Goal: Task Accomplishment & Management: Manage account settings

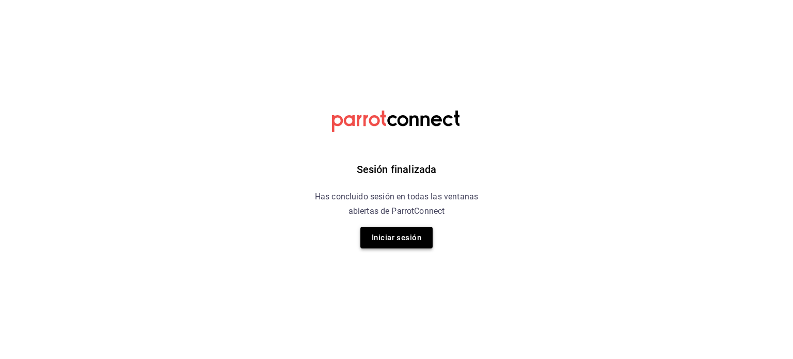
click at [384, 244] on button "Iniciar sesión" at bounding box center [396, 238] width 72 height 22
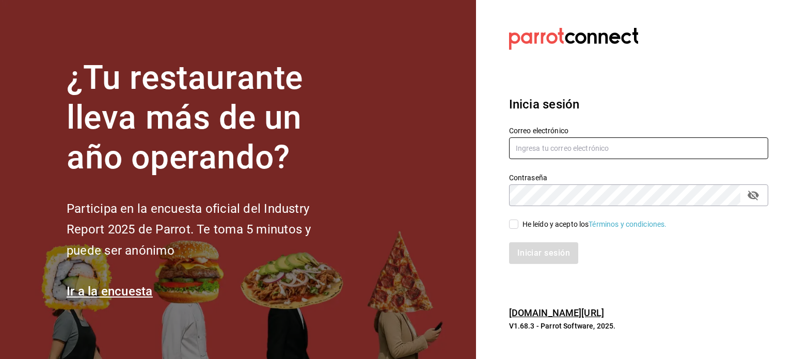
type input "[EMAIL_ADDRESS][PERSON_NAME][DOMAIN_NAME]"
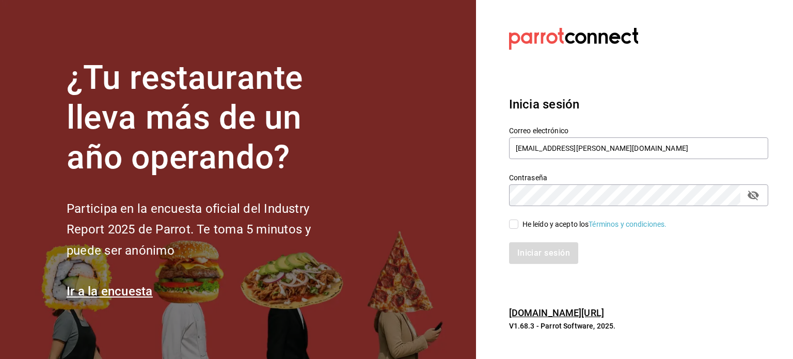
click at [529, 227] on div "He leído y acepto los Términos y condiciones." at bounding box center [595, 224] width 145 height 11
click at [518, 227] on input "He leído y acepto los Términos y condiciones." at bounding box center [513, 223] width 9 height 9
checkbox input "true"
click at [533, 243] on button "Iniciar sesión" at bounding box center [544, 253] width 70 height 22
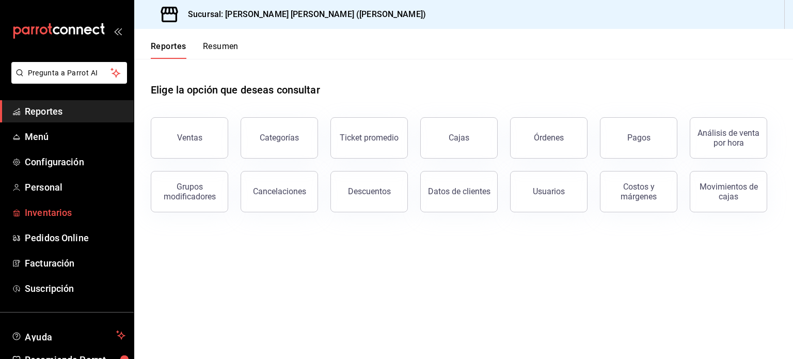
click at [57, 206] on span "Inventarios" at bounding box center [75, 213] width 101 height 14
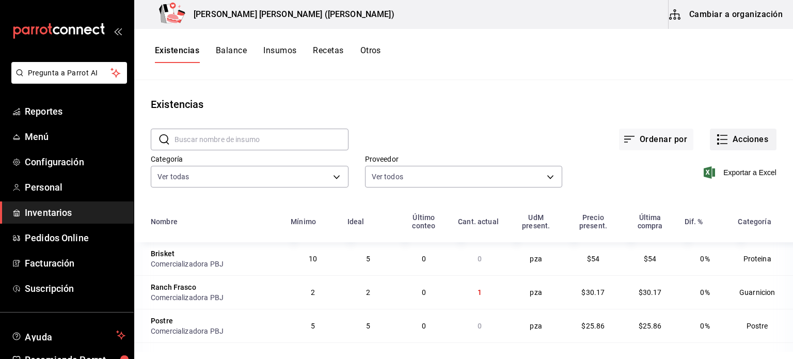
click at [724, 139] on button "Acciones" at bounding box center [743, 140] width 67 height 22
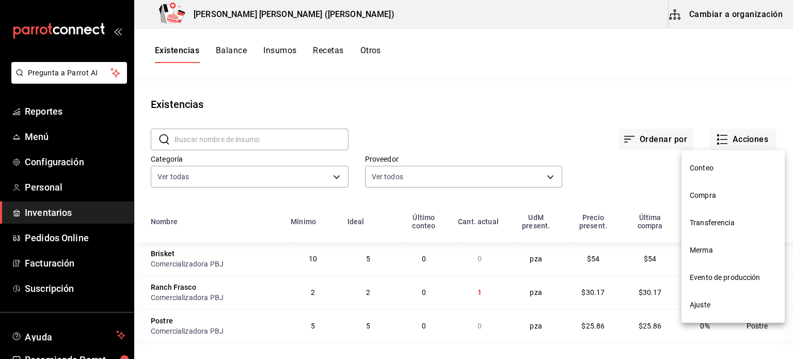
click at [698, 299] on span "Ajuste" at bounding box center [733, 304] width 87 height 11
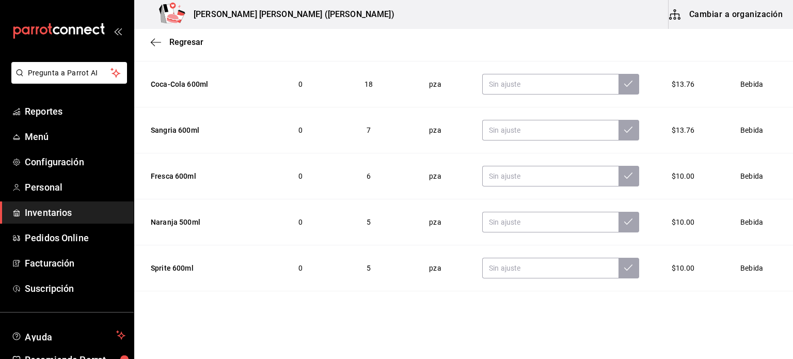
scroll to position [636, 0]
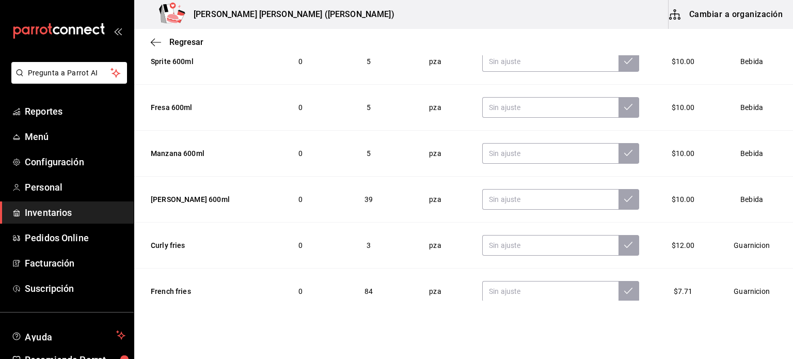
click at [401, 57] on td "pza" at bounding box center [435, 62] width 69 height 46
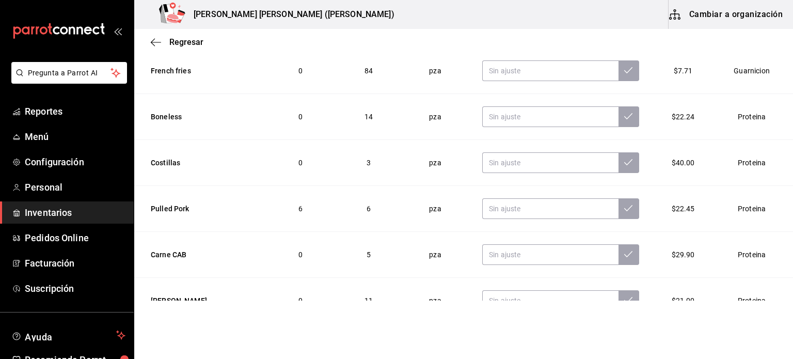
scroll to position [826, 0]
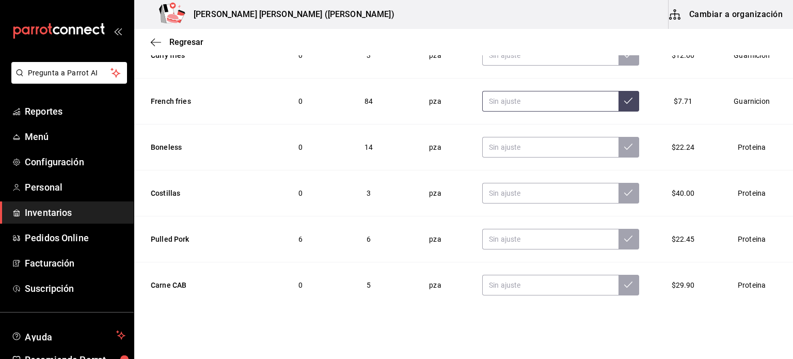
click at [502, 96] on input "text" at bounding box center [550, 101] width 136 height 21
type input "82.00"
click at [619, 107] on button at bounding box center [629, 101] width 21 height 21
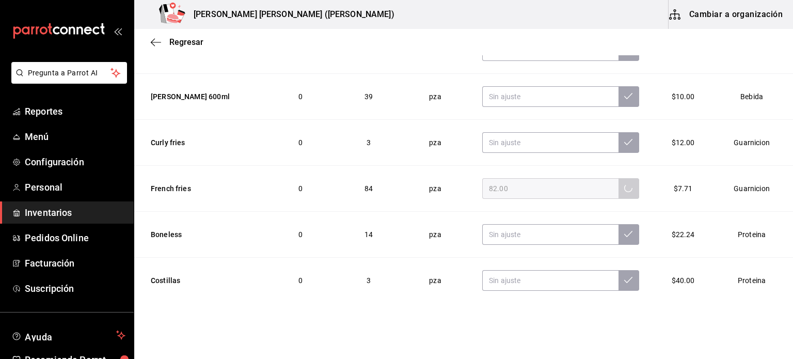
scroll to position [671, 0]
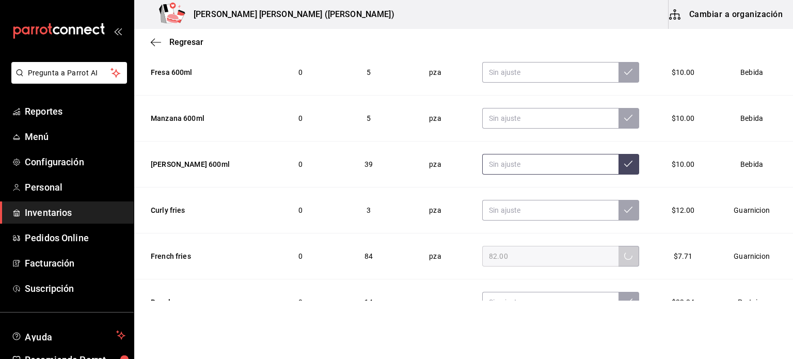
click at [491, 165] on input "text" at bounding box center [550, 164] width 136 height 21
type input "41.00"
click at [619, 162] on button at bounding box center [629, 164] width 21 height 21
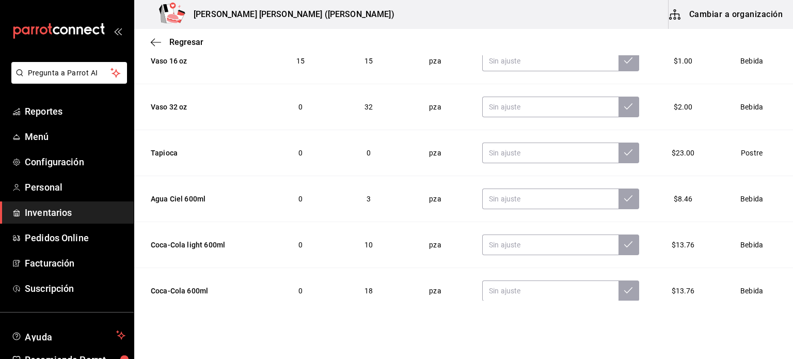
scroll to position [207, 0]
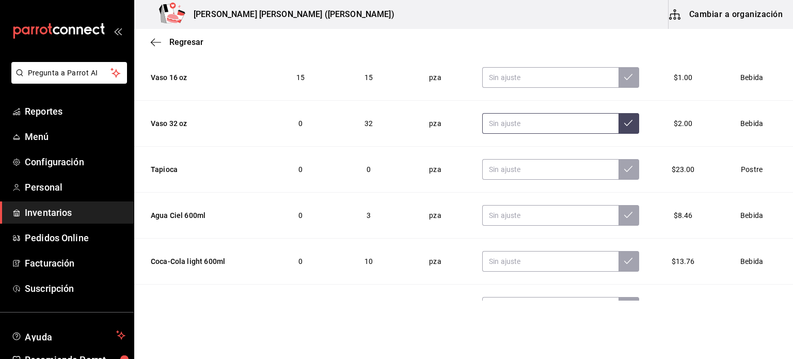
click at [490, 123] on input "text" at bounding box center [550, 123] width 136 height 21
type input "31.00"
click at [619, 117] on button at bounding box center [629, 123] width 21 height 21
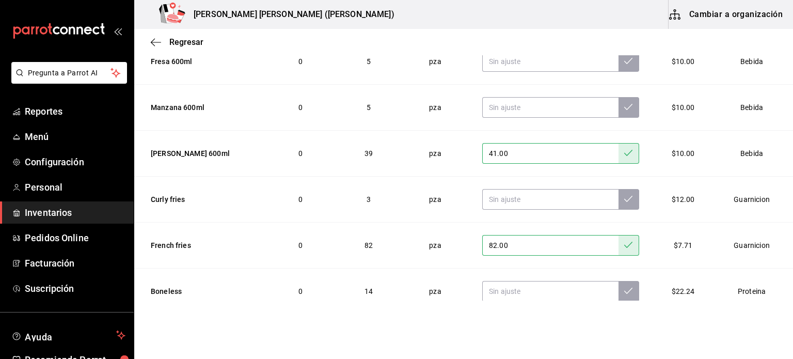
scroll to position [723, 0]
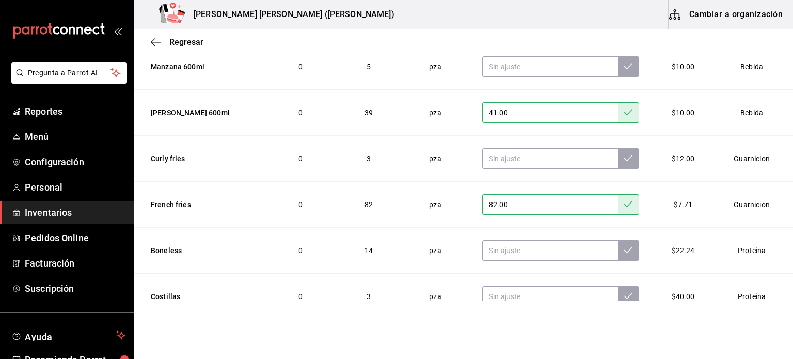
click at [192, 48] on div "Regresar" at bounding box center [463, 42] width 659 height 26
click at [192, 45] on span "Regresar" at bounding box center [186, 42] width 34 height 10
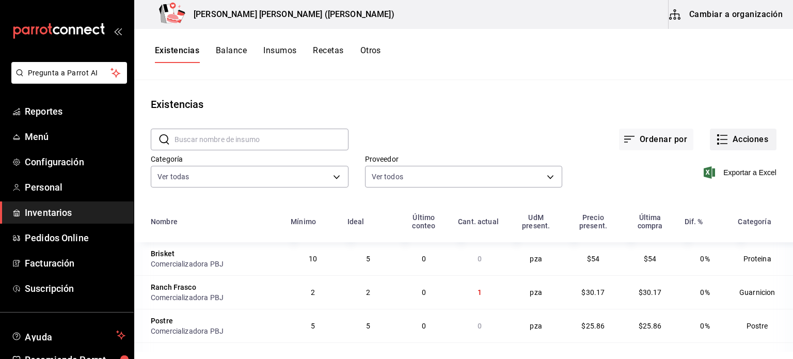
click at [744, 140] on button "Acciones" at bounding box center [743, 140] width 67 height 22
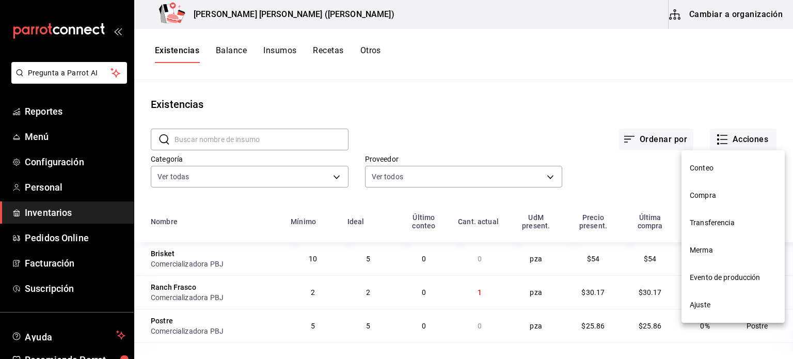
click at [722, 192] on span "Compra" at bounding box center [733, 195] width 87 height 11
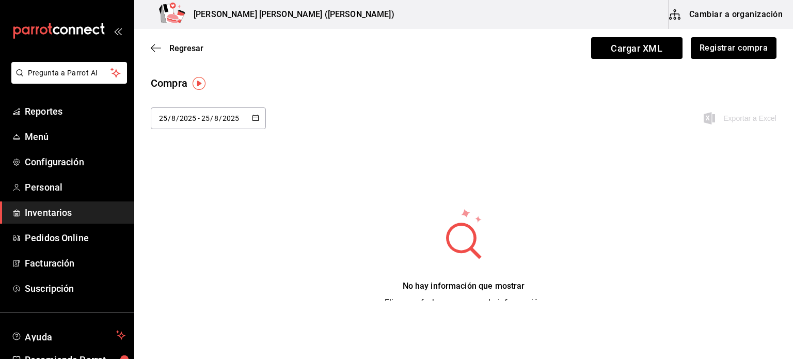
click at [726, 52] on button "Registrar compra" at bounding box center [734, 48] width 86 height 22
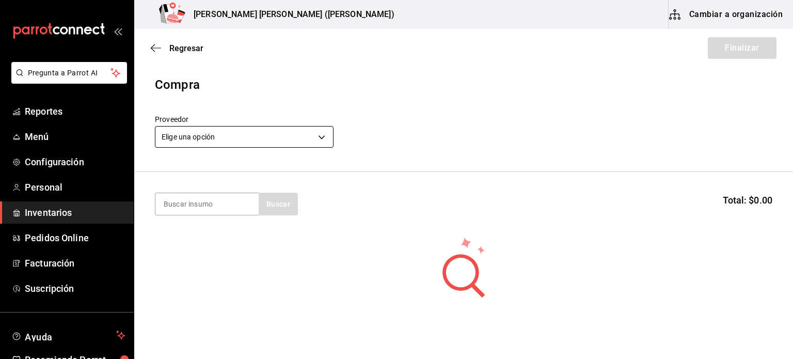
click at [281, 134] on body "Pregunta a Parrot AI Reportes Menú Configuración Personal Inventarios Pedidos O…" at bounding box center [396, 150] width 793 height 301
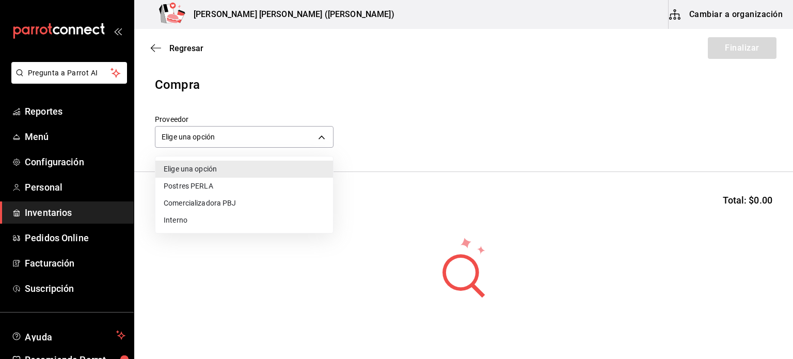
click at [249, 200] on li "Comercializadora PBJ" at bounding box center [244, 203] width 178 height 17
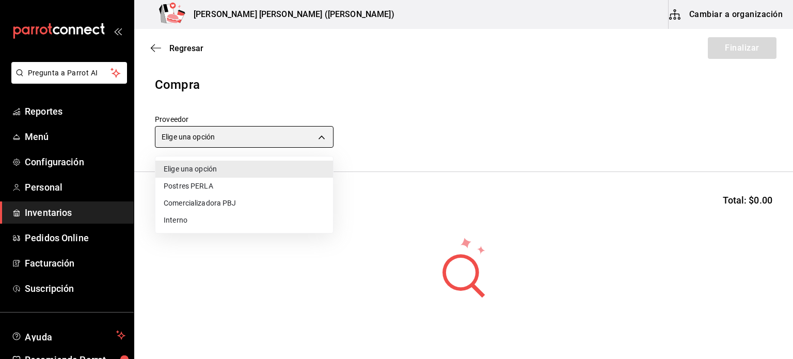
type input "73989370-521d-4bc8-8ea0-0c8e3494ddd7"
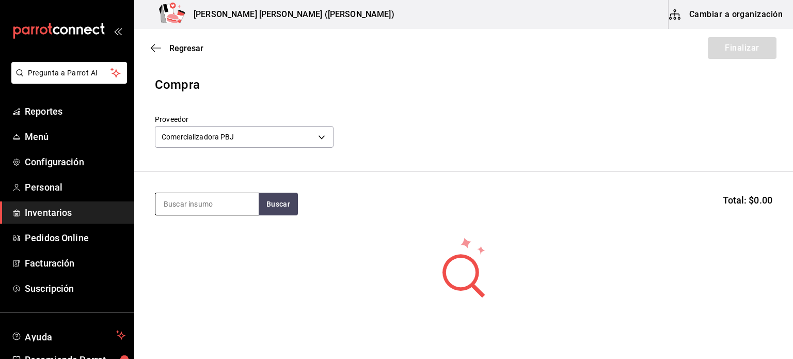
click at [226, 209] on input at bounding box center [206, 204] width 103 height 22
type input "costillas"
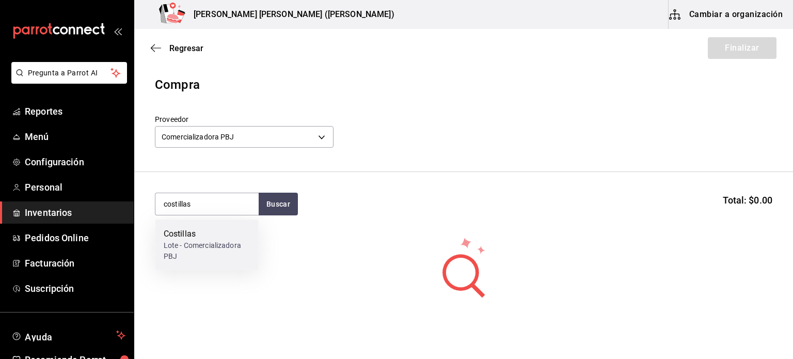
click at [212, 235] on div "Costillas" at bounding box center [207, 234] width 87 height 12
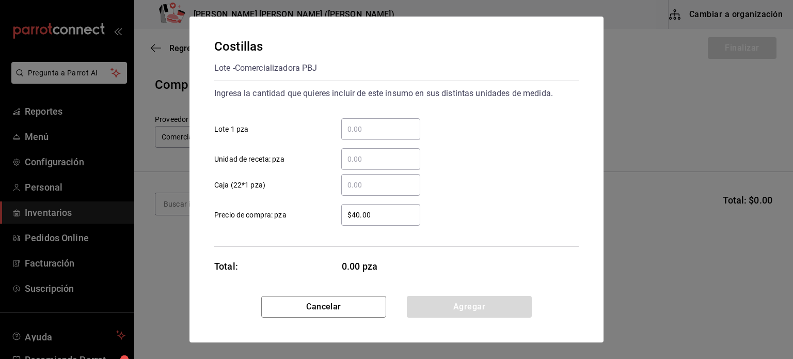
click at [360, 143] on div "​ Unidad de receta: pza" at bounding box center [392, 155] width 373 height 30
click at [370, 129] on input "​ Lote 1 pza" at bounding box center [380, 129] width 79 height 12
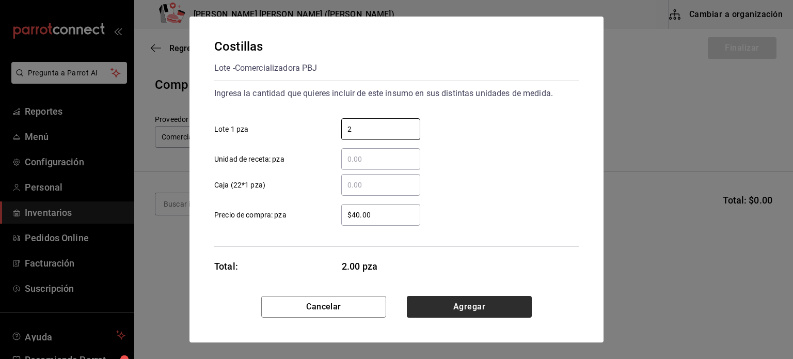
type input "2"
click at [491, 310] on button "Agregar" at bounding box center [469, 307] width 125 height 22
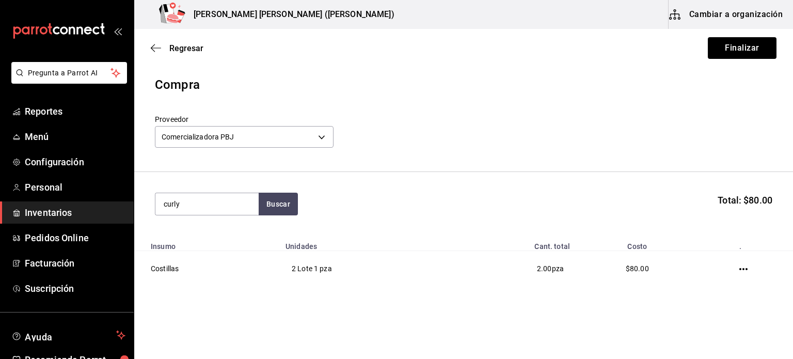
type input "curly"
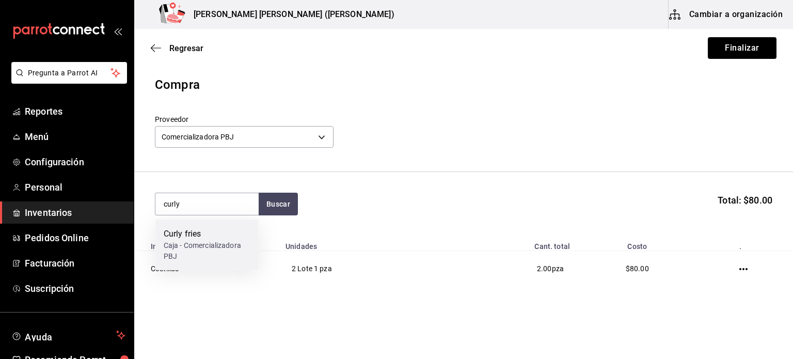
click at [196, 242] on div "Caja - Comercializadora PBJ" at bounding box center [207, 251] width 87 height 22
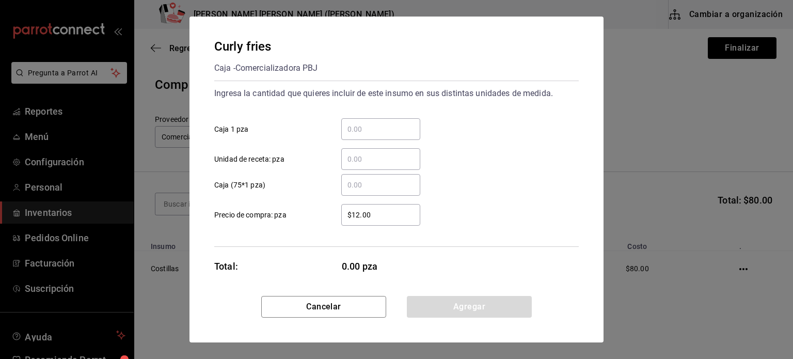
click at [366, 126] on input "​ Caja 1 pza" at bounding box center [380, 129] width 79 height 12
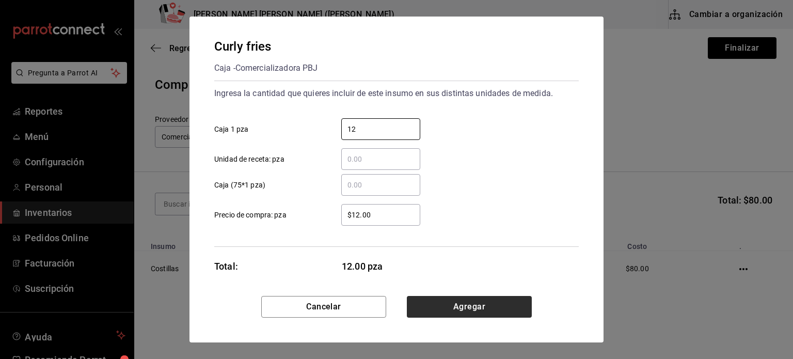
type input "12"
click at [476, 309] on button "Agregar" at bounding box center [469, 307] width 125 height 22
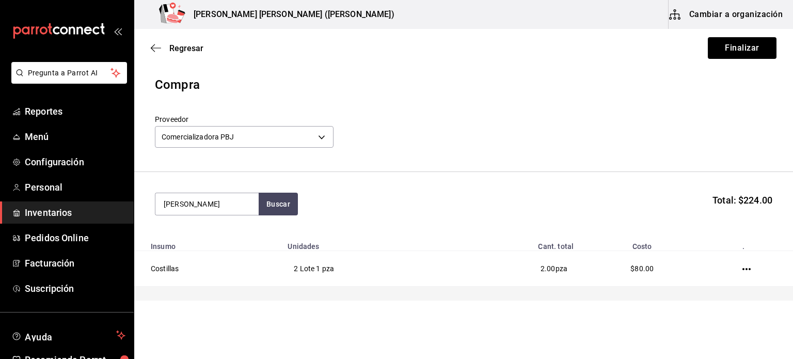
type input "[PERSON_NAME]"
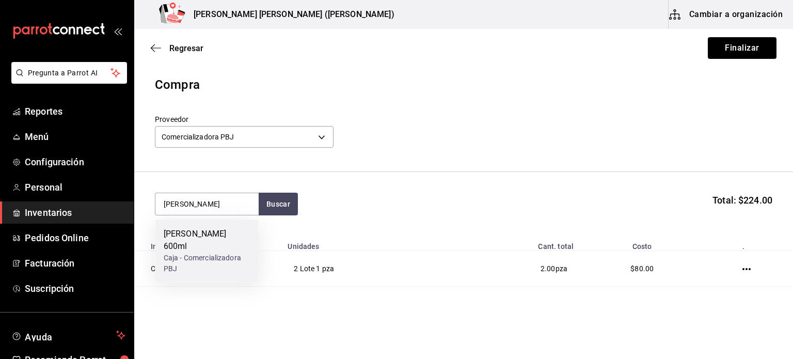
click at [193, 260] on div "Caja - Comercializadora PBJ" at bounding box center [207, 264] width 87 height 22
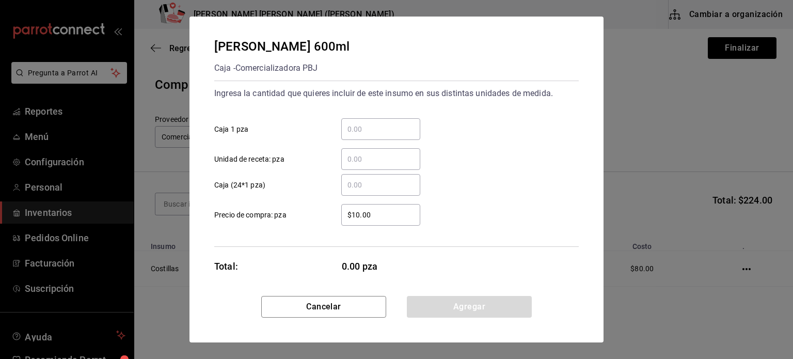
click at [367, 136] on div "​" at bounding box center [380, 129] width 79 height 22
click at [367, 135] on input "​ Caja 1 pza" at bounding box center [380, 129] width 79 height 12
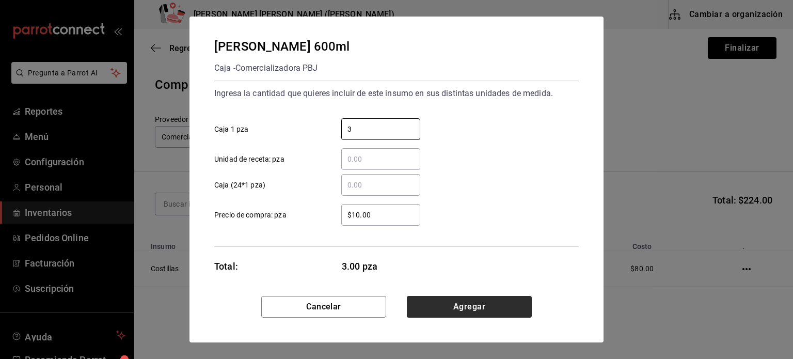
type input "3"
click at [461, 316] on button "Agregar" at bounding box center [469, 307] width 125 height 22
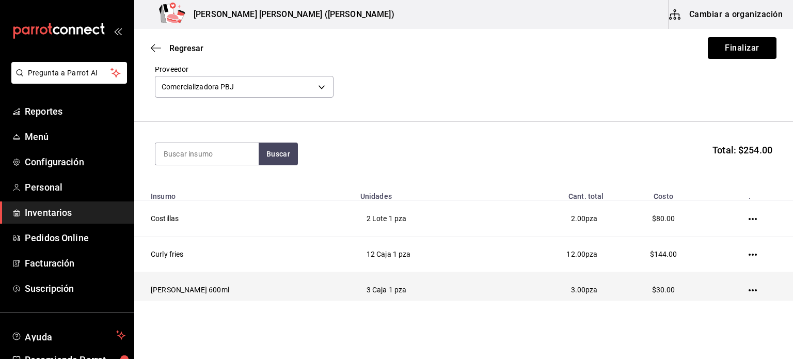
scroll to position [89, 0]
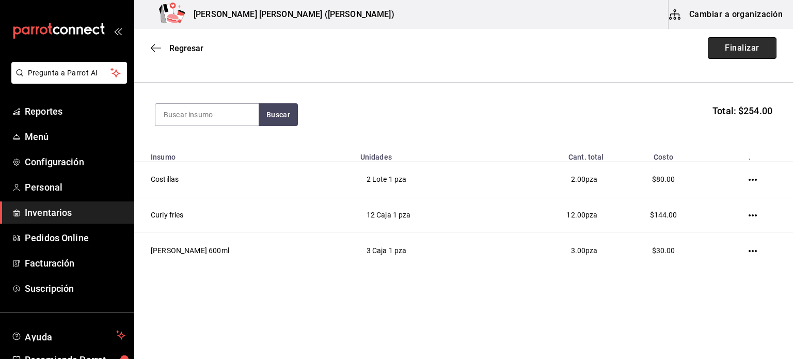
click at [731, 44] on button "Finalizar" at bounding box center [742, 48] width 69 height 22
